Goal: Information Seeking & Learning: Learn about a topic

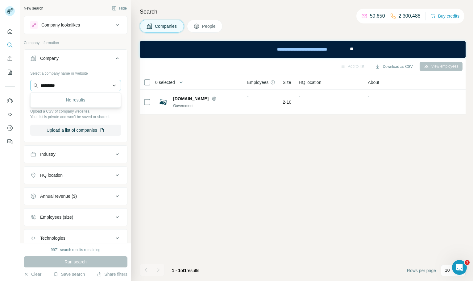
click at [63, 86] on input "*********" at bounding box center [75, 85] width 91 height 11
type input "**********"
click at [76, 99] on div "Ctscope [DOMAIN_NAME]" at bounding box center [76, 102] width 88 height 17
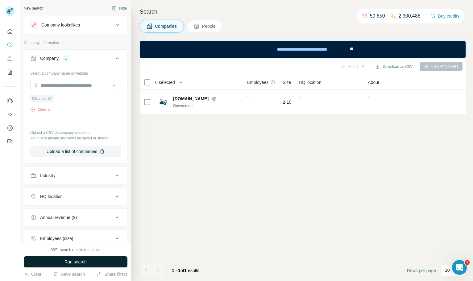
click at [90, 263] on button "Run search" at bounding box center [76, 261] width 104 height 11
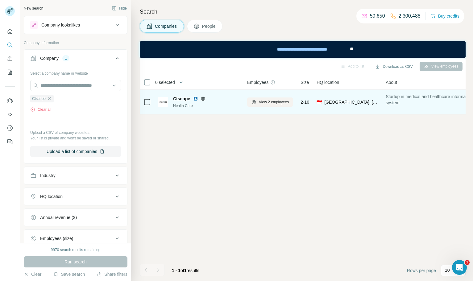
click at [196, 100] on img at bounding box center [195, 98] width 5 height 5
click at [258, 98] on button "View 2 employees" at bounding box center [270, 101] width 46 height 9
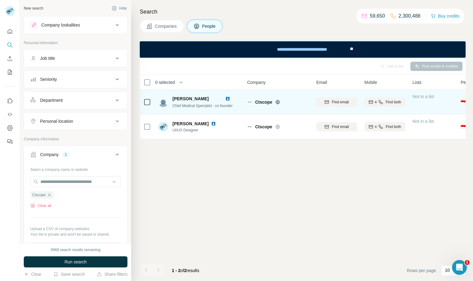
click at [230, 99] on img at bounding box center [227, 98] width 5 height 5
click at [384, 103] on div "Find both" at bounding box center [384, 102] width 41 height 6
click at [168, 28] on span "Companies" at bounding box center [166, 26] width 23 height 6
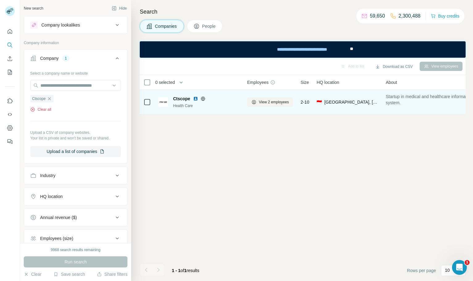
click at [46, 109] on button "Clear all" at bounding box center [40, 110] width 21 height 6
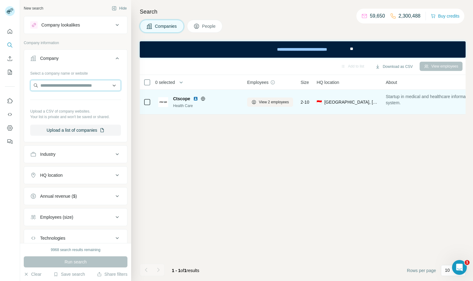
click at [60, 88] on input "text" at bounding box center [75, 85] width 91 height 11
type input "**********"
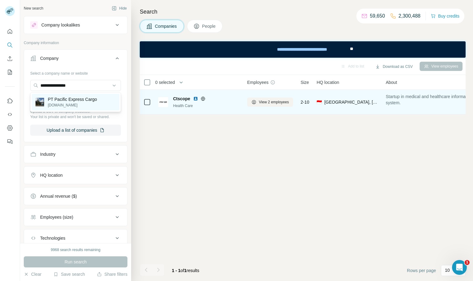
click at [85, 104] on p "[DOMAIN_NAME]" at bounding box center [72, 105] width 49 height 6
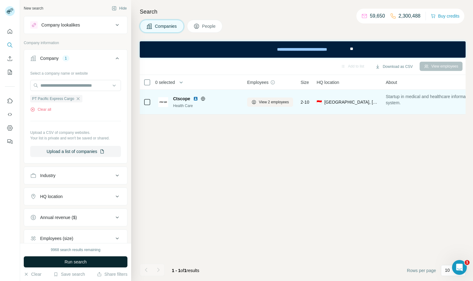
click at [86, 264] on span "Run search" at bounding box center [75, 262] width 22 height 6
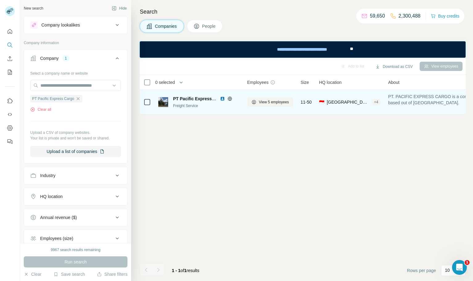
click at [220, 99] on img at bounding box center [222, 98] width 5 height 5
click at [266, 102] on span "View 5 employees" at bounding box center [274, 102] width 30 height 6
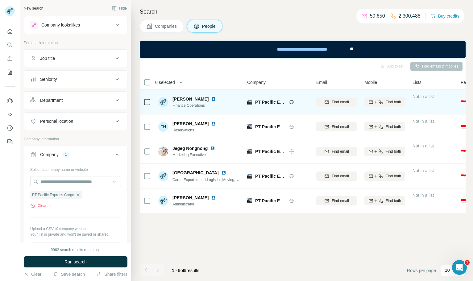
click at [213, 99] on img at bounding box center [213, 99] width 5 height 5
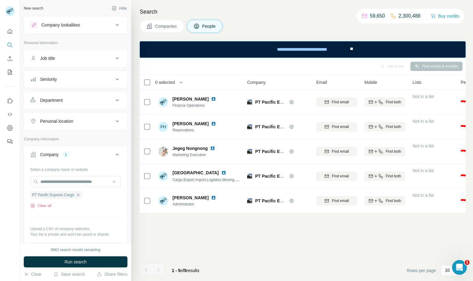
click at [167, 22] on button "Companies" at bounding box center [162, 26] width 44 height 13
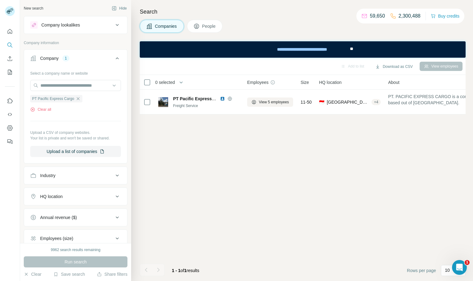
click at [43, 114] on div "Select a company name or website PT Pacific Express Cargo Clear all Upload a CS…" at bounding box center [75, 112] width 91 height 89
click at [46, 110] on button "Clear all" at bounding box center [40, 110] width 21 height 6
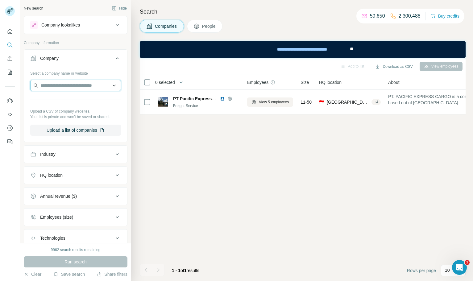
click at [76, 85] on input "text" at bounding box center [75, 85] width 91 height 11
paste input "**********"
type input "**********"
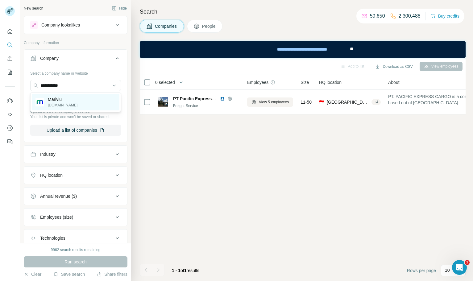
click at [101, 102] on div "[PERSON_NAME][DOMAIN_NAME]" at bounding box center [76, 102] width 88 height 17
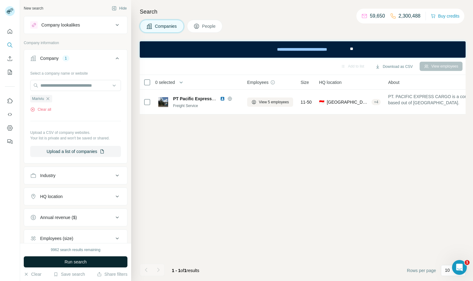
click at [83, 262] on span "Run search" at bounding box center [75, 262] width 22 height 6
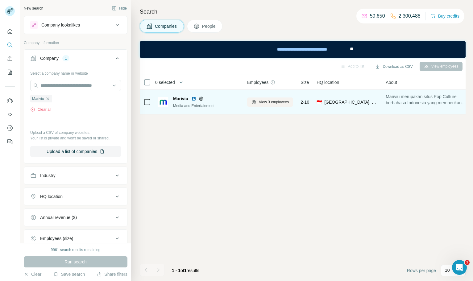
click at [194, 98] on img at bounding box center [193, 98] width 5 height 5
click at [267, 101] on span "View 3 employees" at bounding box center [274, 102] width 30 height 6
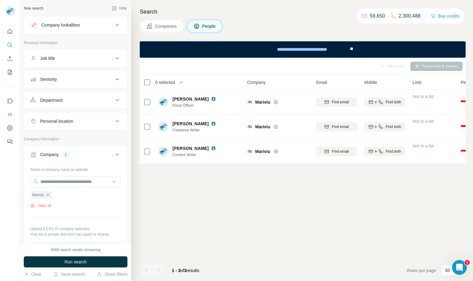
click at [171, 29] on span "Companies" at bounding box center [166, 26] width 23 height 6
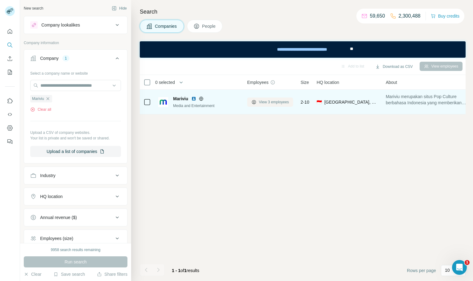
click at [263, 101] on span "View 3 employees" at bounding box center [274, 102] width 30 height 6
